Goal: Task Accomplishment & Management: Use online tool/utility

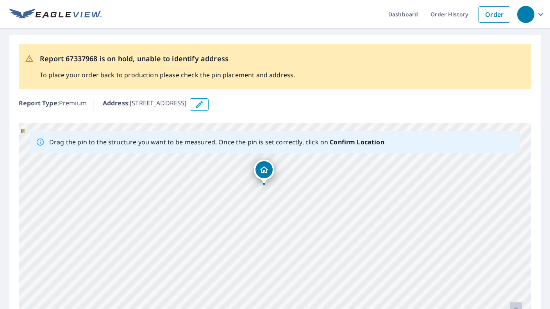
drag, startPoint x: 342, startPoint y: 230, endPoint x: 331, endPoint y: 143, distance: 87.4
click at [331, 132] on div "Drag the pin to the structure you want to be measured. Once the pin is set corr…" at bounding box center [275, 245] width 512 height 245
drag, startPoint x: 326, startPoint y: 180, endPoint x: 320, endPoint y: 152, distance: 28.7
click at [320, 152] on div "Drag the pin to the structure you want to be measured. Once the pin is set corr…" at bounding box center [275, 245] width 512 height 245
click at [308, 183] on div "[STREET_ADDRESS]" at bounding box center [275, 245] width 512 height 245
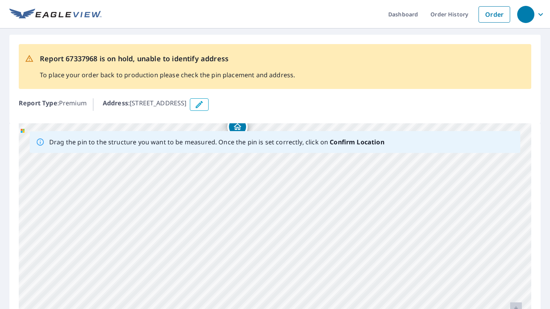
drag, startPoint x: 306, startPoint y: 230, endPoint x: 303, endPoint y: 174, distance: 56.3
click at [303, 174] on div "[STREET_ADDRESS]" at bounding box center [275, 245] width 512 height 245
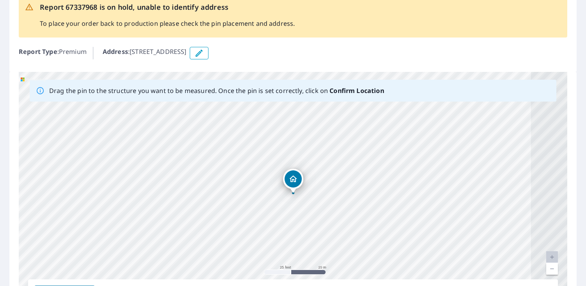
scroll to position [100, 0]
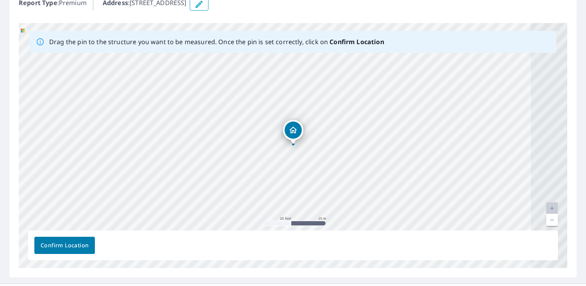
click at [549, 222] on link "Current Level 20, Zoom Out" at bounding box center [552, 220] width 12 height 12
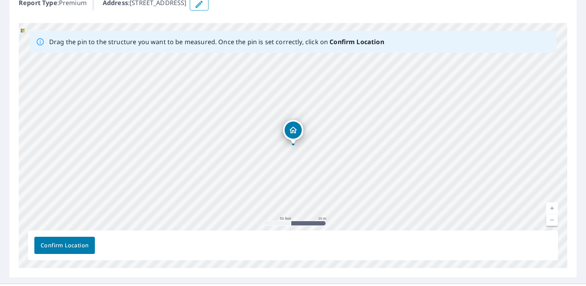
click at [549, 222] on link "Current Level 19, Zoom Out" at bounding box center [552, 220] width 12 height 12
click at [549, 222] on link "Current Level 18, Zoom Out" at bounding box center [552, 220] width 12 height 12
drag, startPoint x: 322, startPoint y: 162, endPoint x: 319, endPoint y: 74, distance: 87.5
click at [319, 74] on div "[STREET_ADDRESS]" at bounding box center [293, 145] width 548 height 245
drag, startPoint x: 314, startPoint y: 173, endPoint x: 335, endPoint y: 207, distance: 40.0
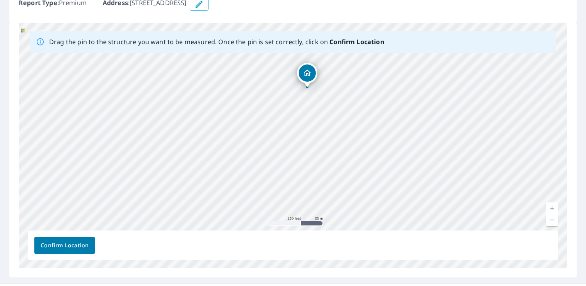
click at [335, 207] on div "[STREET_ADDRESS]" at bounding box center [293, 145] width 548 height 245
drag, startPoint x: 308, startPoint y: 71, endPoint x: 221, endPoint y: 191, distance: 148.8
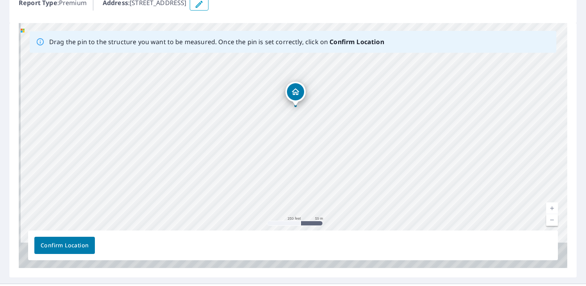
drag, startPoint x: 329, startPoint y: 167, endPoint x: 331, endPoint y: 129, distance: 38.3
click at [331, 129] on div "[STREET_ADDRESS]" at bounding box center [293, 145] width 548 height 245
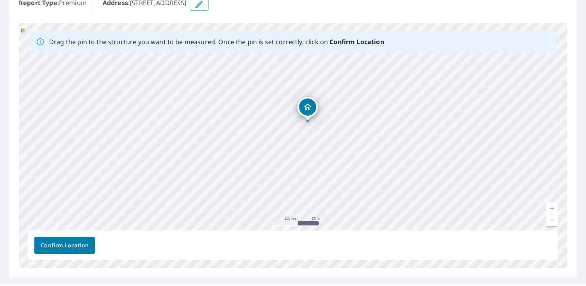
drag, startPoint x: 284, startPoint y: 62, endPoint x: 310, endPoint y: 114, distance: 58.8
click at [310, 114] on div "[STREET_ADDRESS]" at bounding box center [293, 145] width 548 height 245
drag, startPoint x: 302, startPoint y: 86, endPoint x: 306, endPoint y: 162, distance: 76.7
click at [306, 162] on div "[STREET_ADDRESS]" at bounding box center [293, 145] width 548 height 245
click at [549, 222] on link "Current Level 20, Zoom Out" at bounding box center [552, 220] width 12 height 12
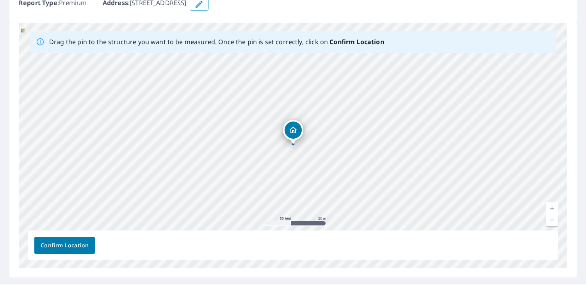
click at [549, 222] on link "Current Level 19, Zoom Out" at bounding box center [552, 220] width 12 height 12
drag, startPoint x: 463, startPoint y: 85, endPoint x: 465, endPoint y: 105, distance: 20.4
click at [465, 105] on div "[STREET_ADDRESS]" at bounding box center [293, 145] width 548 height 245
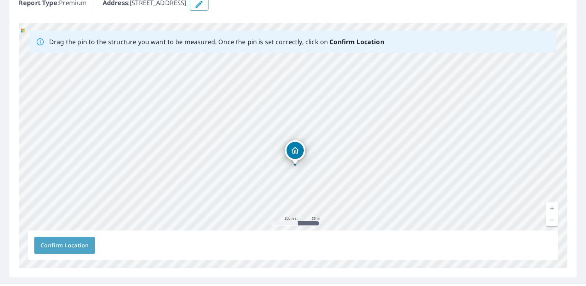
click at [66, 244] on span "Confirm Location" at bounding box center [65, 245] width 48 height 10
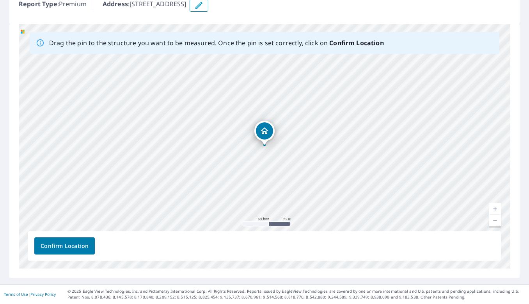
scroll to position [0, 0]
